Goal: Use online tool/utility: Utilize a website feature to perform a specific function

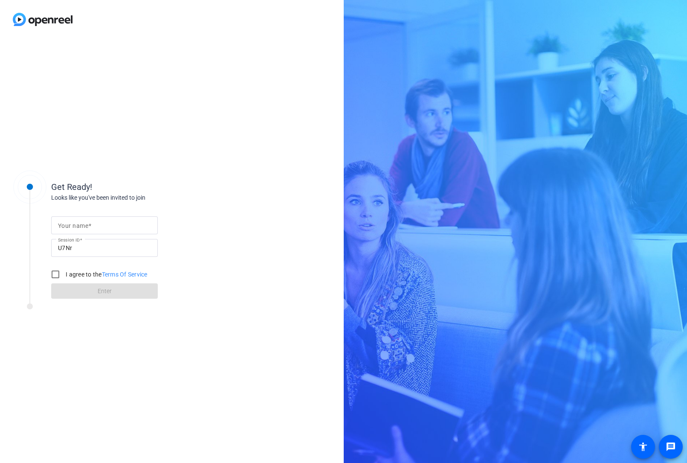
click at [103, 226] on input "Your name" at bounding box center [104, 225] width 93 height 10
type input "[PERSON_NAME]"
click at [56, 275] on input "I agree to the Terms Of Service" at bounding box center [55, 274] width 17 height 17
checkbox input "true"
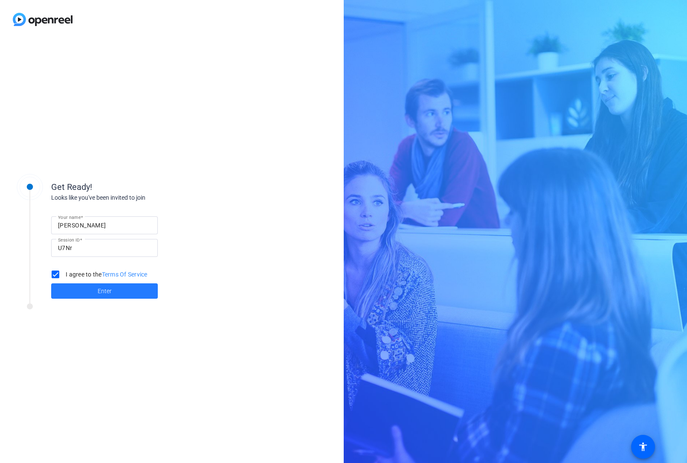
click at [71, 290] on span at bounding box center [104, 291] width 107 height 20
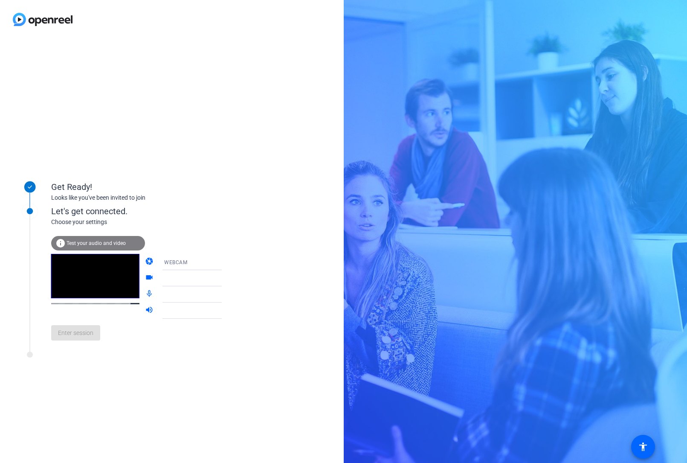
click at [112, 244] on span "Test your audio and video" at bounding box center [96, 243] width 59 height 6
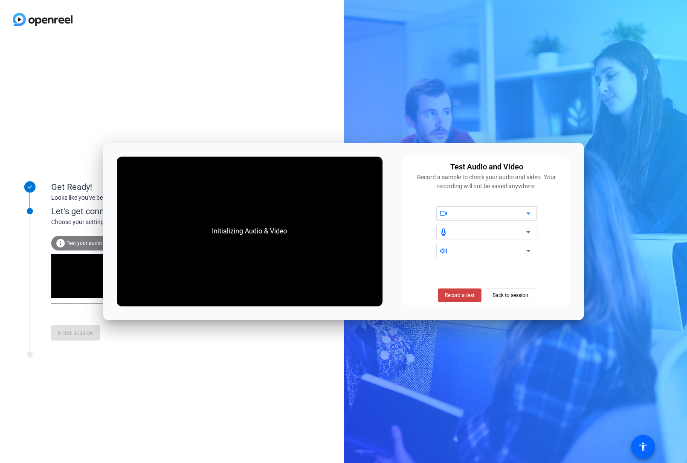
click at [530, 214] on icon at bounding box center [528, 213] width 10 height 10
click at [461, 294] on span "Record a test" at bounding box center [460, 295] width 30 height 8
click at [459, 295] on span "Stop Testing (6s)" at bounding box center [459, 295] width 39 height 8
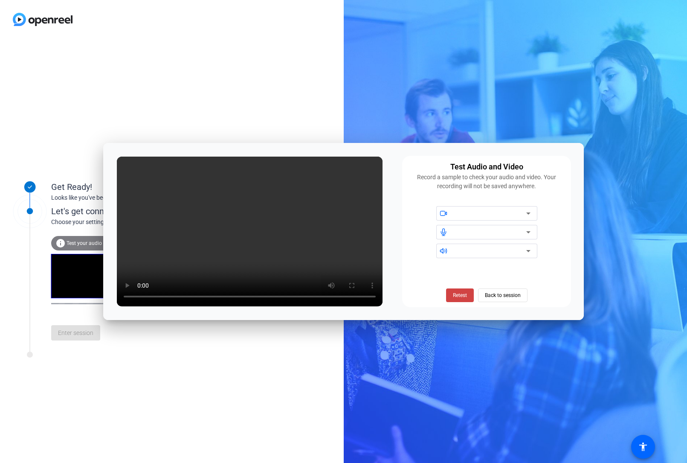
click at [528, 232] on icon at bounding box center [528, 232] width 4 height 2
click at [510, 232] on div at bounding box center [490, 232] width 72 height 10
click at [532, 211] on icon at bounding box center [528, 213] width 10 height 10
click at [525, 213] on icon at bounding box center [528, 213] width 10 height 10
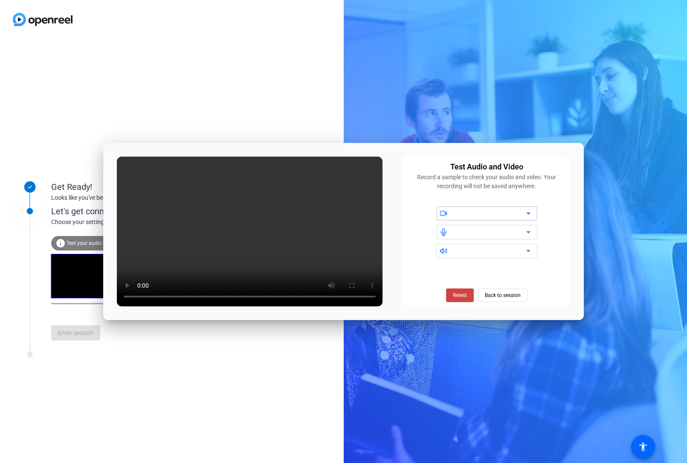
click at [525, 213] on icon at bounding box center [528, 213] width 10 height 10
click at [529, 228] on icon at bounding box center [528, 232] width 10 height 10
click at [531, 234] on icon at bounding box center [528, 232] width 10 height 10
click at [530, 251] on icon at bounding box center [528, 251] width 10 height 10
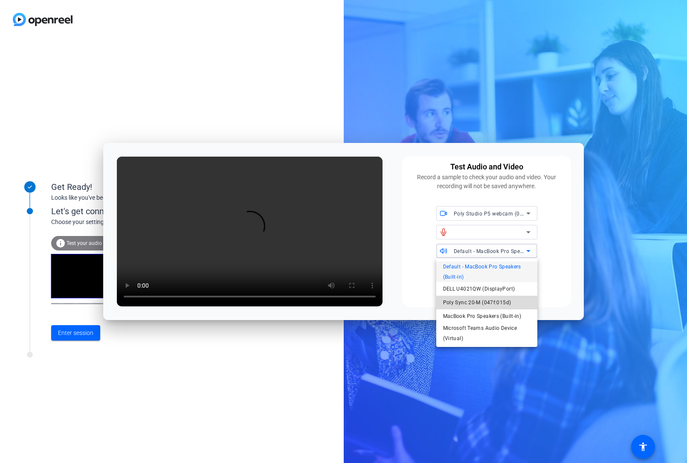
click at [506, 300] on span "Poly Sync 20-M (047f:015d)" at bounding box center [477, 302] width 68 height 10
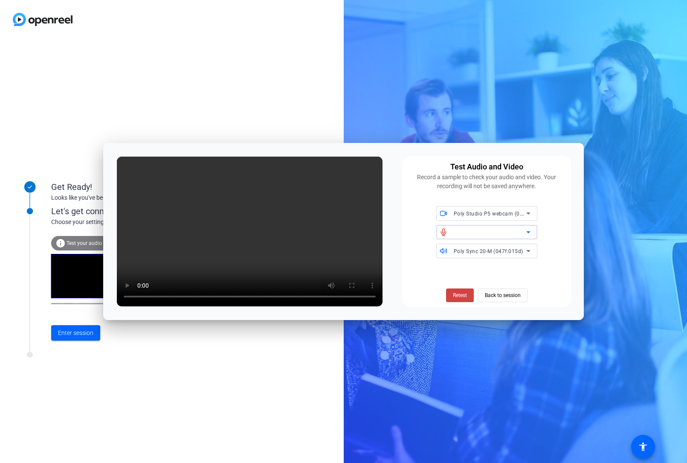
click at [529, 230] on icon at bounding box center [528, 232] width 10 height 10
click at [448, 234] on span at bounding box center [444, 232] width 16 height 6
click at [444, 234] on icon at bounding box center [444, 232] width 8 height 8
click at [483, 232] on div at bounding box center [490, 232] width 72 height 10
click at [495, 295] on span "Back to session" at bounding box center [503, 295] width 36 height 16
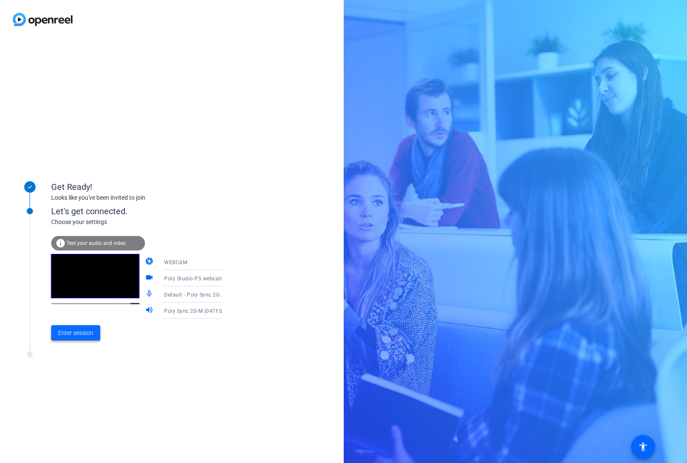
click at [88, 332] on span "Enter session" at bounding box center [75, 332] width 35 height 9
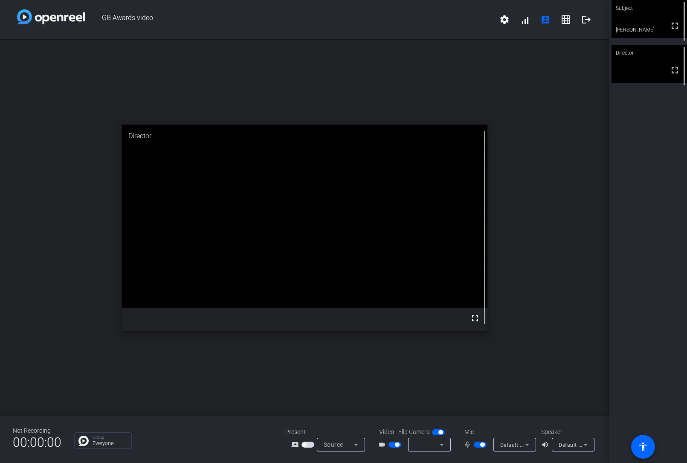
click at [439, 443] on icon at bounding box center [442, 444] width 10 height 10
click at [446, 417] on span "MacBook Pro Camera (0000:0001)" at bounding box center [450, 424] width 78 height 20
click at [359, 443] on icon at bounding box center [356, 444] width 10 height 10
click at [526, 443] on div at bounding box center [343, 231] width 687 height 463
click at [561, 326] on div "open_in_new Director fullscreen" at bounding box center [304, 227] width 609 height 376
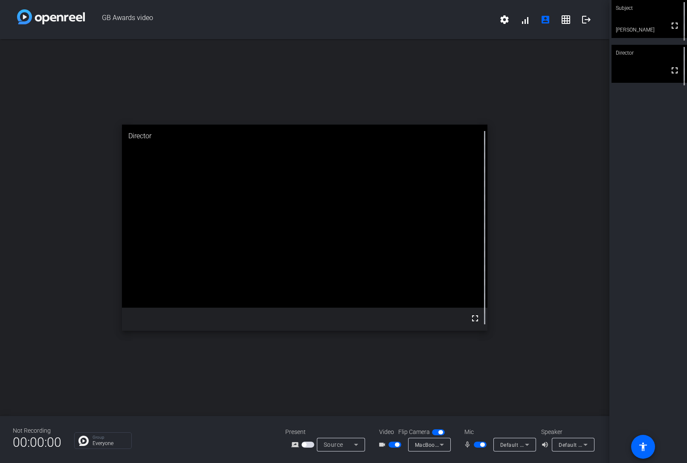
click at [588, 442] on icon at bounding box center [585, 444] width 10 height 10
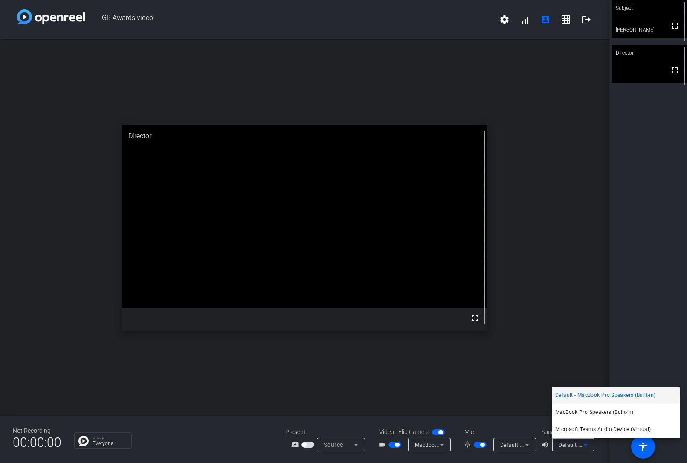
click at [596, 310] on div at bounding box center [343, 231] width 687 height 463
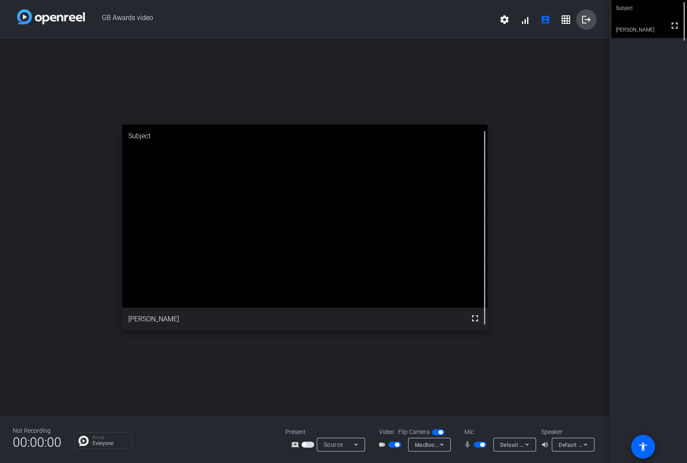
click at [586, 19] on mat-icon "logout" at bounding box center [586, 19] width 10 height 10
